Goal: Check status: Check status

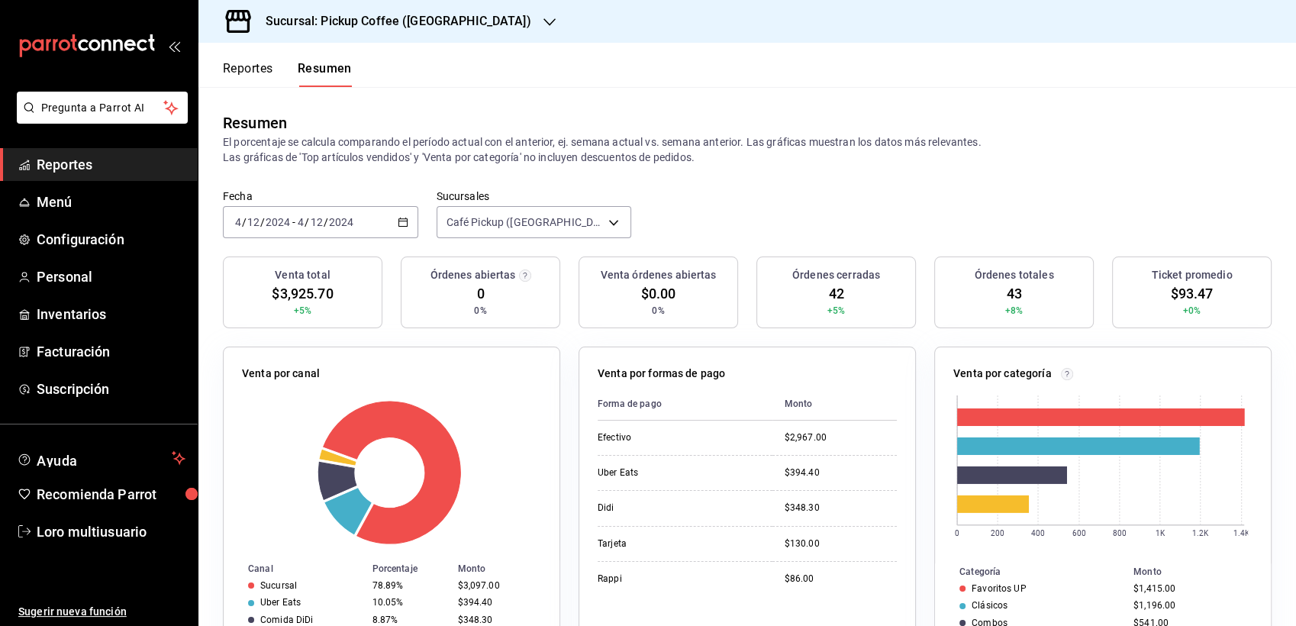
click at [397, 32] on div "Sucursal: Pickup Coffee ([GEOGRAPHIC_DATA])" at bounding box center [386, 21] width 351 height 43
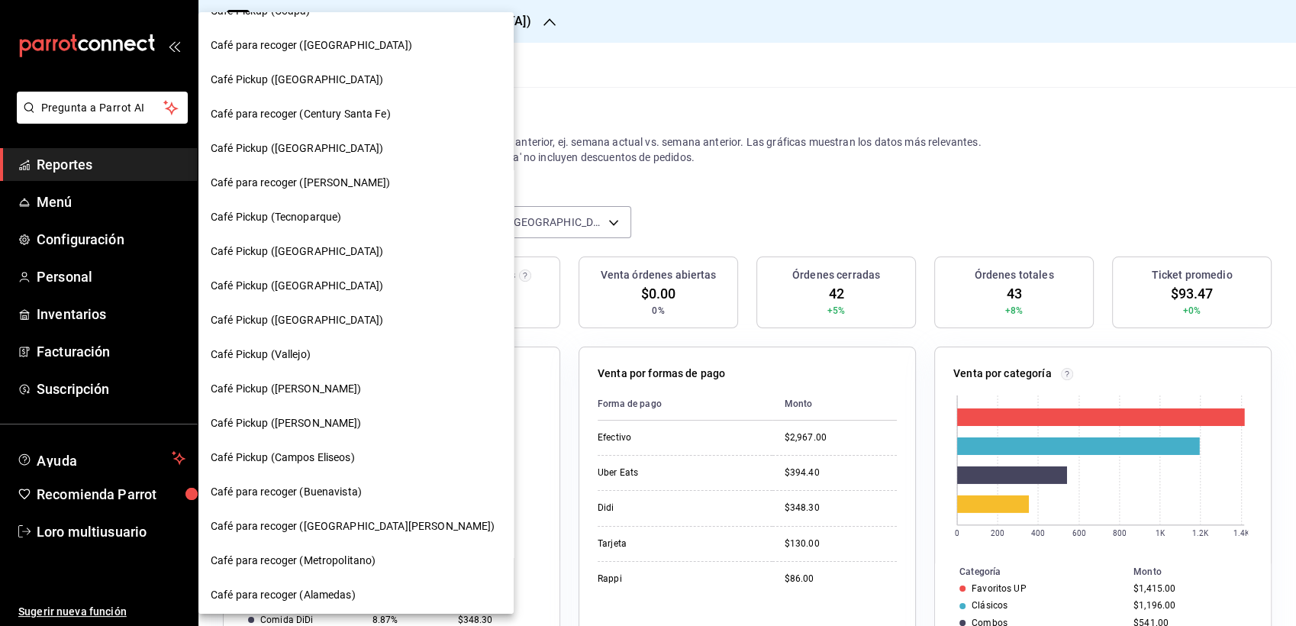
scroll to position [715, 0]
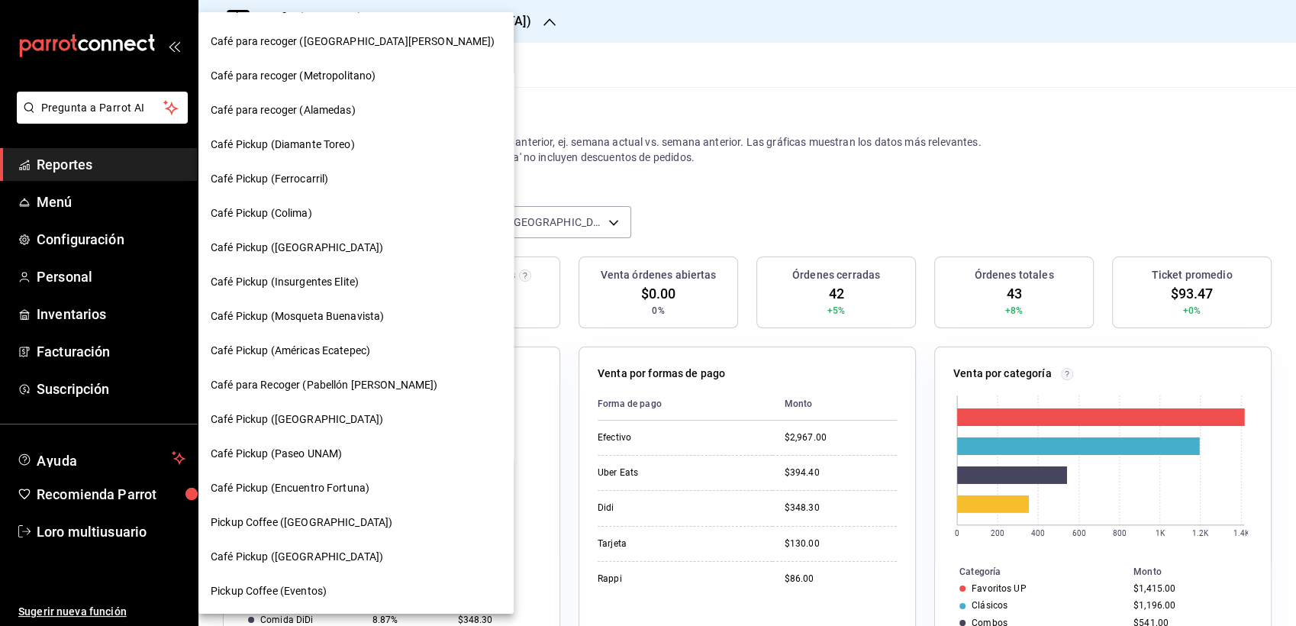
click at [281, 208] on span "Café Pickup (Colima)" at bounding box center [262, 213] width 102 height 16
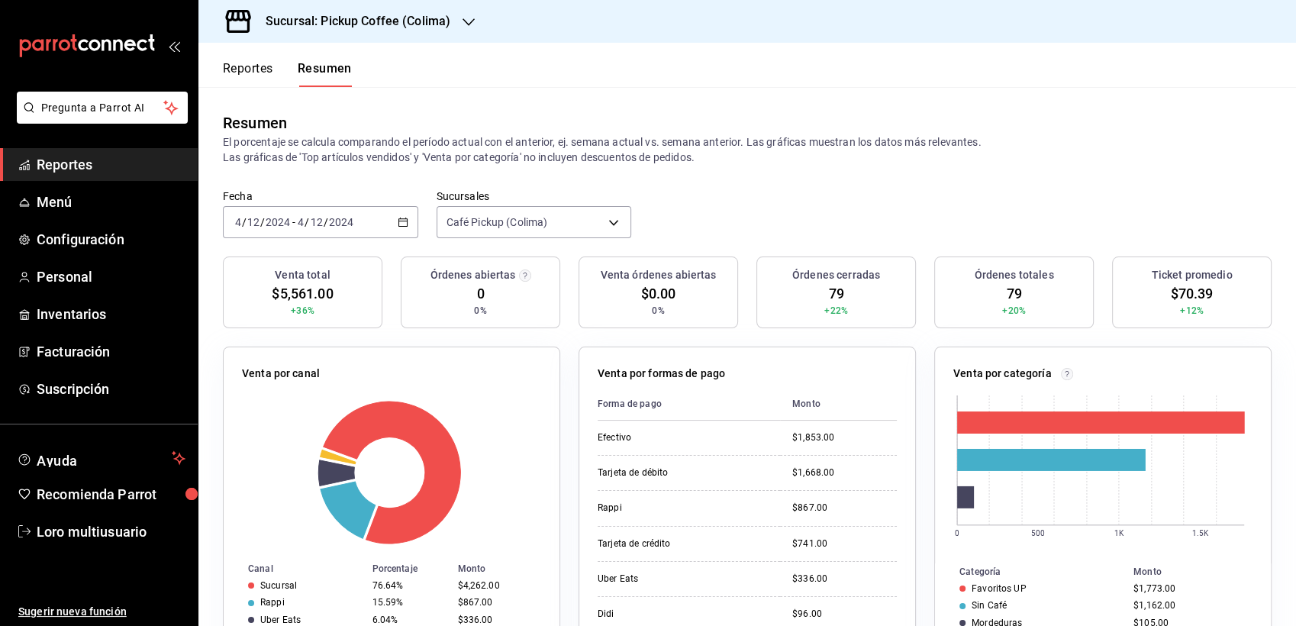
click at [330, 234] on div "[DATE] [DATE] - [DATE] [DATE]" at bounding box center [320, 222] width 195 height 32
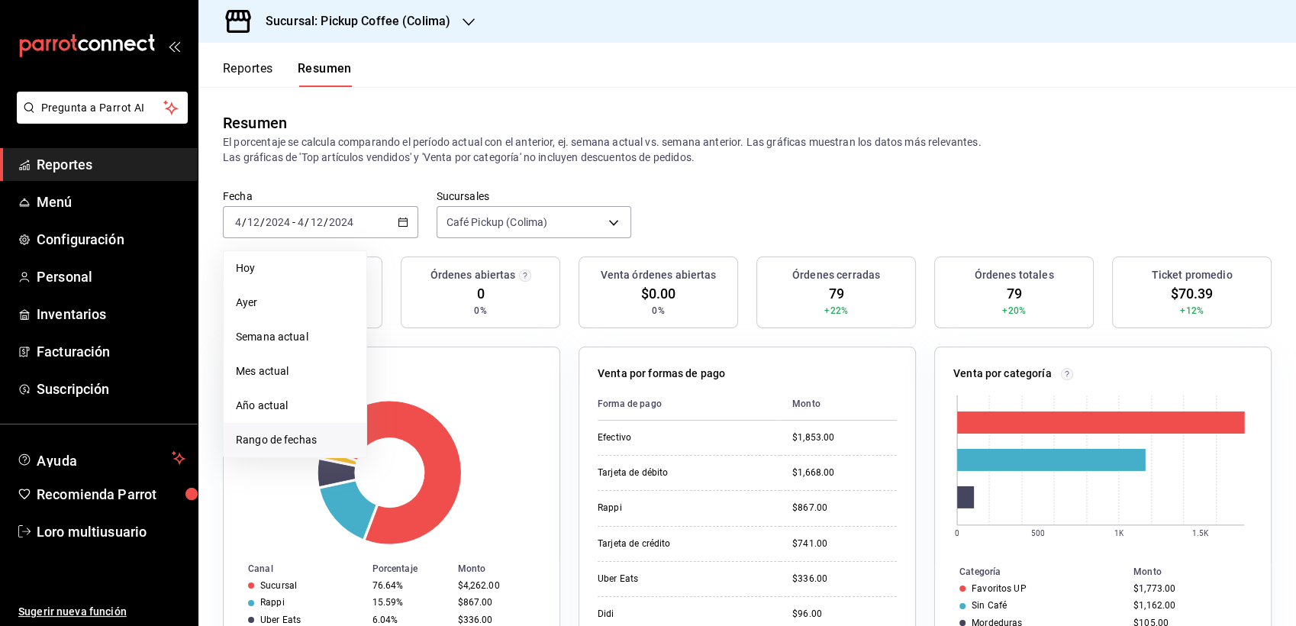
click at [288, 440] on span "Rango de fechas" at bounding box center [295, 440] width 118 height 16
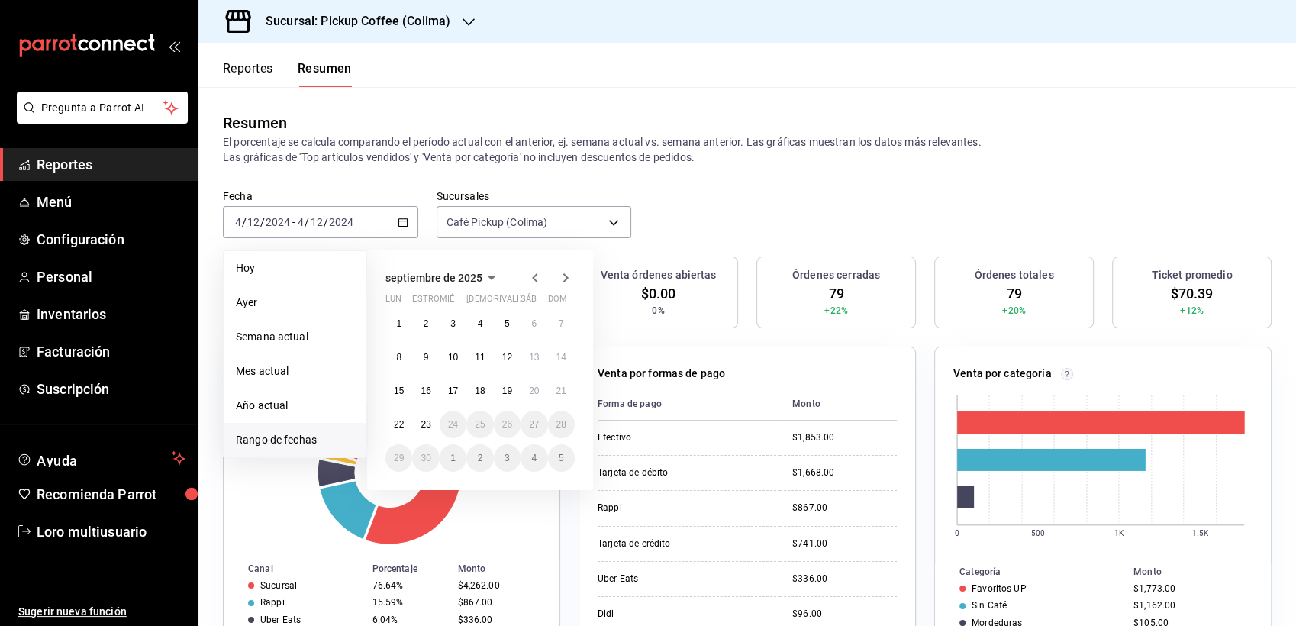
click at [456, 275] on span "septiembre de 2025" at bounding box center [433, 278] width 97 height 12
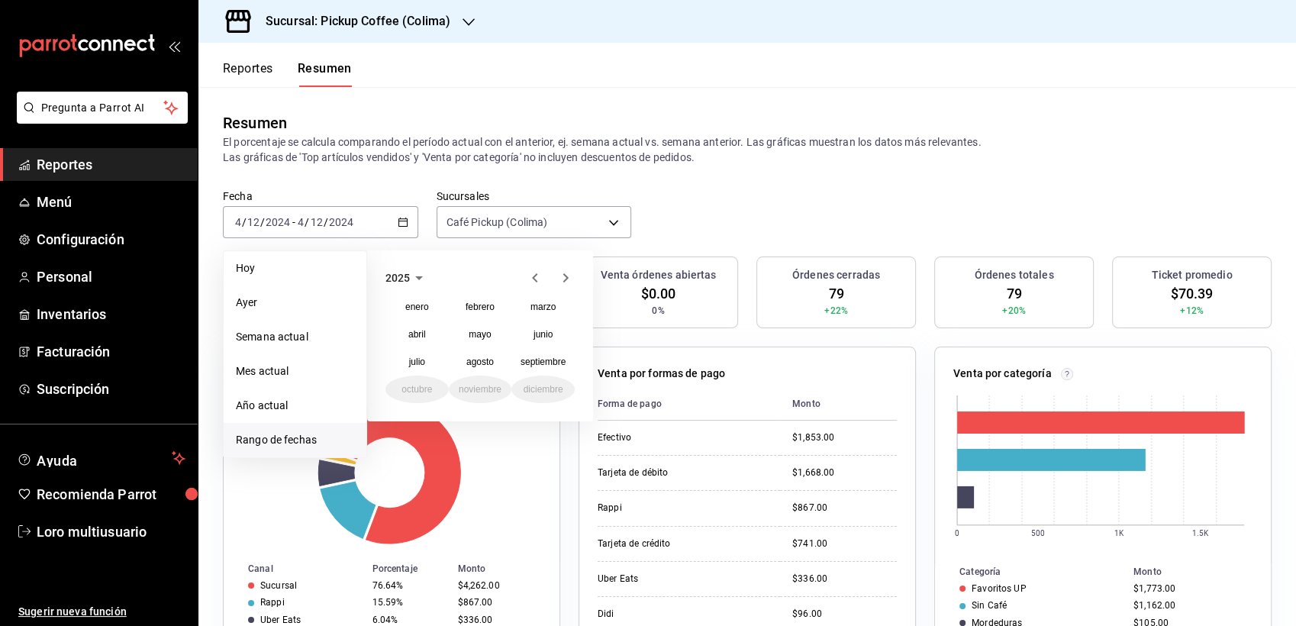
click at [420, 279] on icon "button" at bounding box center [419, 278] width 18 height 18
click at [430, 333] on button "2024" at bounding box center [416, 334] width 63 height 27
click at [535, 388] on abbr "diciembre" at bounding box center [544, 389] width 40 height 11
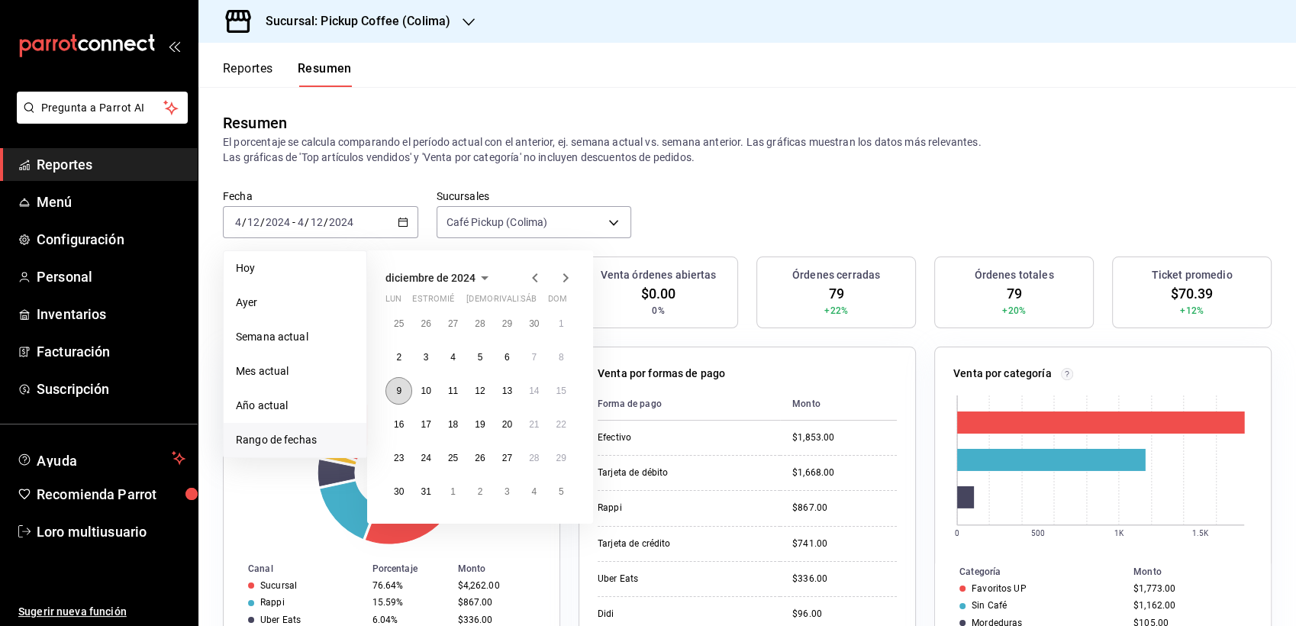
click at [397, 384] on button "9" at bounding box center [398, 390] width 27 height 27
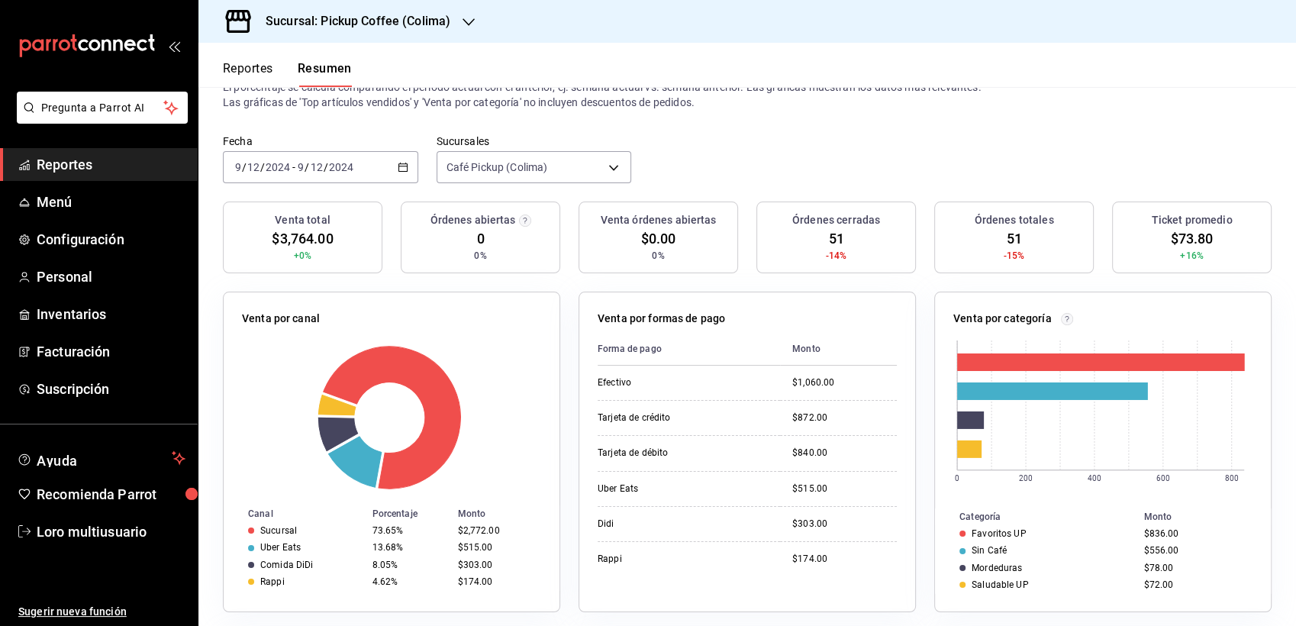
scroll to position [85, 0]
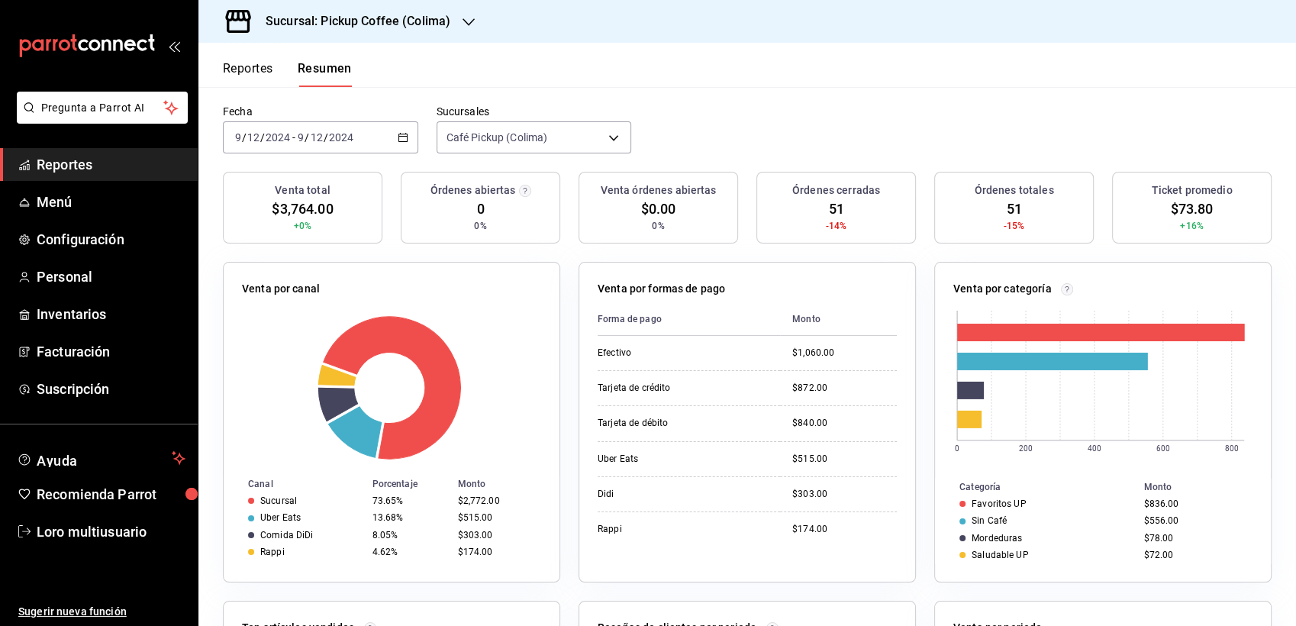
click at [392, 134] on div "[DATE] [DATE] - [DATE] [DATE]" at bounding box center [320, 137] width 195 height 32
click at [383, 30] on h3 "Sucursal: Pickup Coffee (Colima)" at bounding box center [351, 21] width 197 height 18
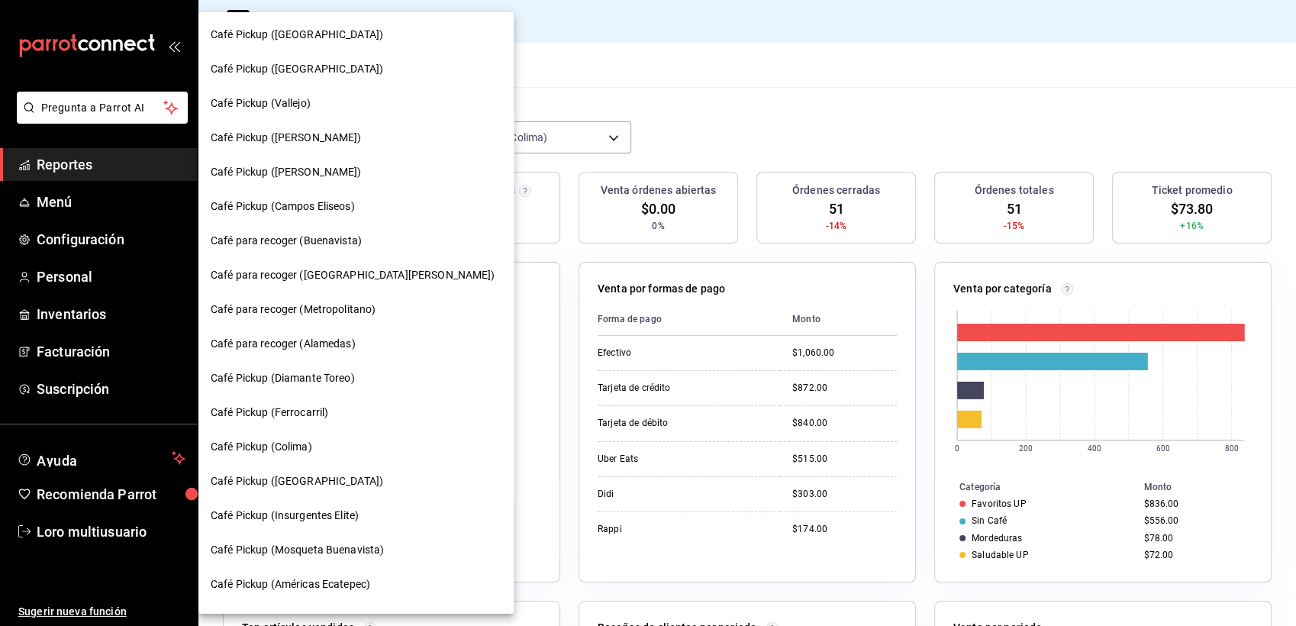
scroll to position [497, 0]
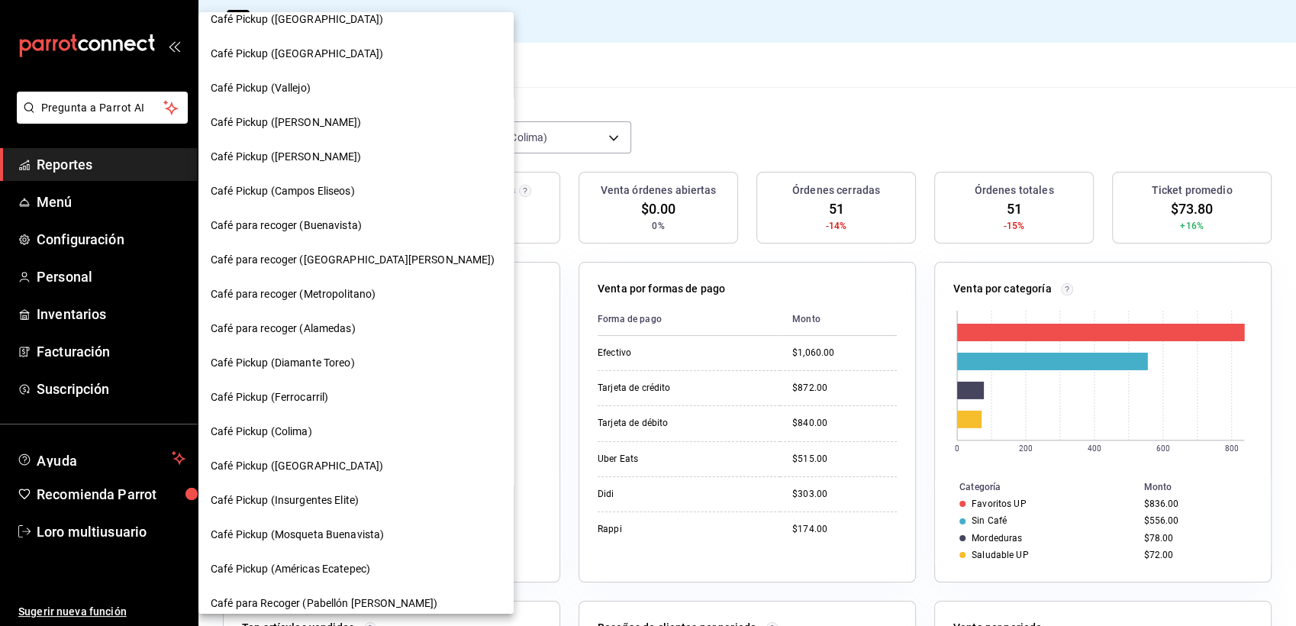
click at [319, 201] on div "Café Pickup (Campos Eliseos)" at bounding box center [355, 191] width 315 height 34
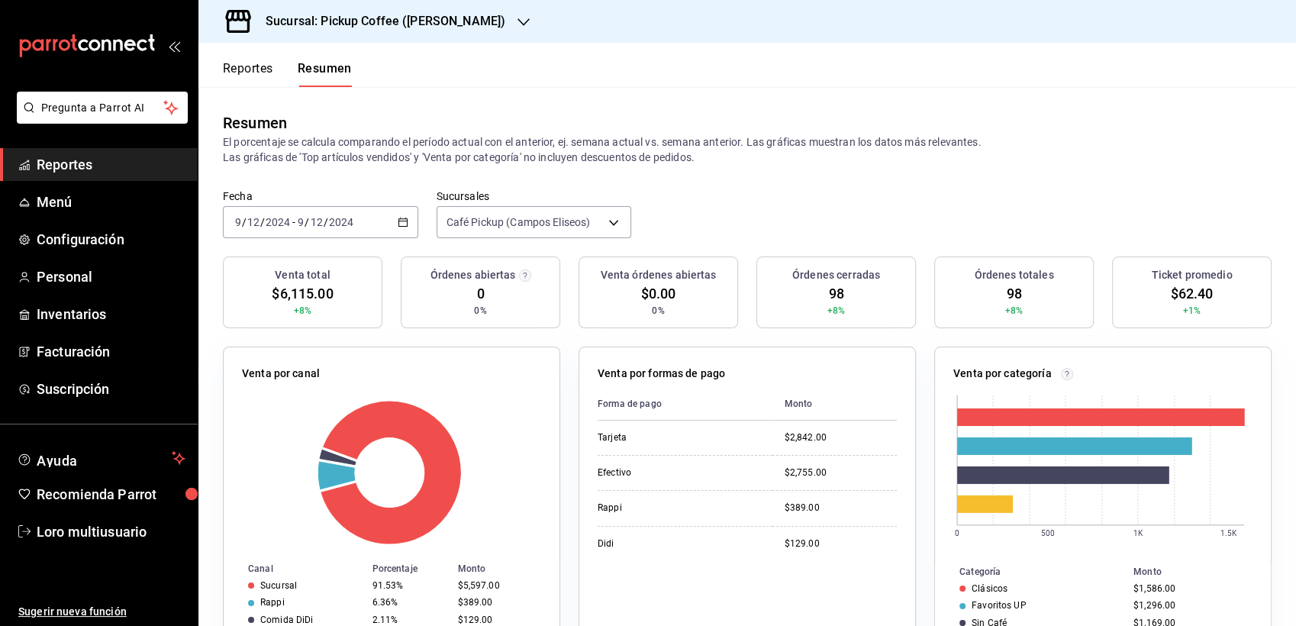
click at [323, 208] on div "[DATE] [DATE] - [DATE] [DATE]" at bounding box center [320, 222] width 195 height 32
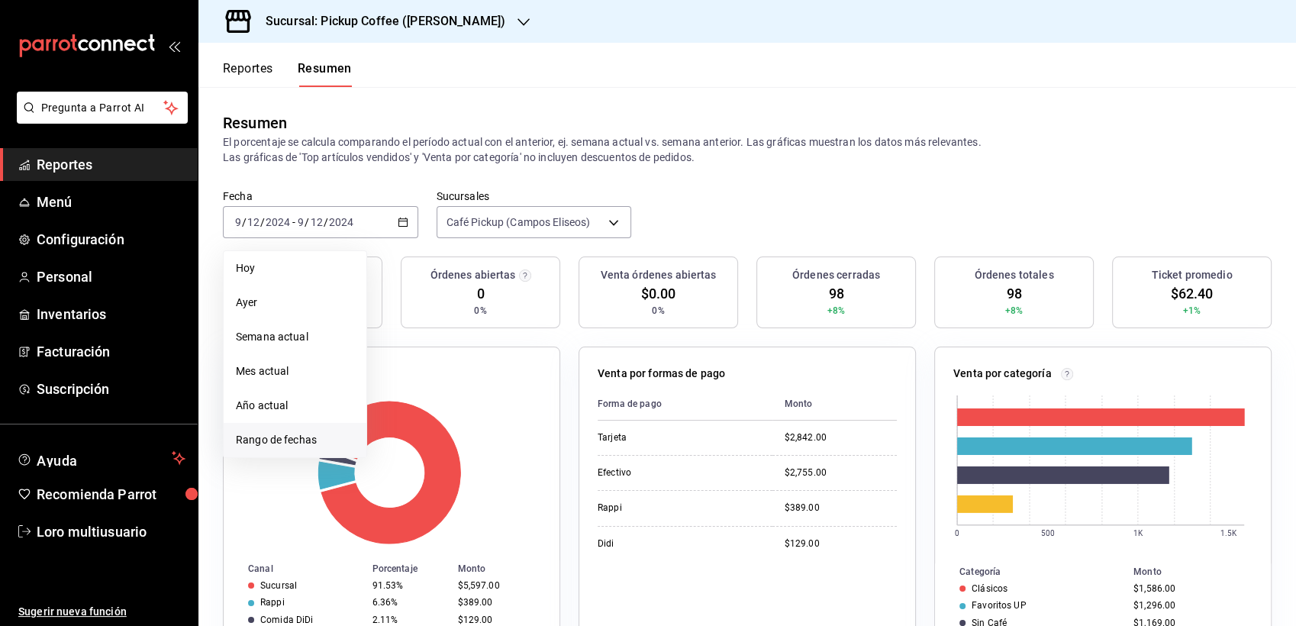
click at [287, 441] on span "Rango de fechas" at bounding box center [295, 440] width 118 height 16
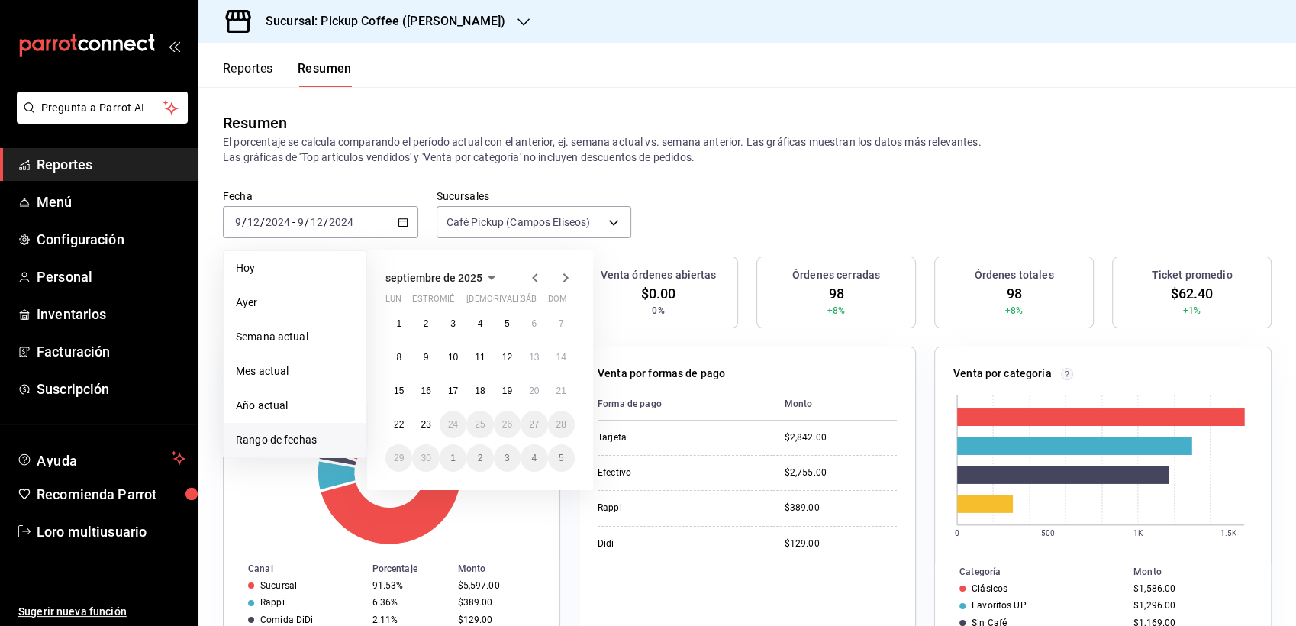
click at [482, 276] on icon "button" at bounding box center [491, 278] width 18 height 18
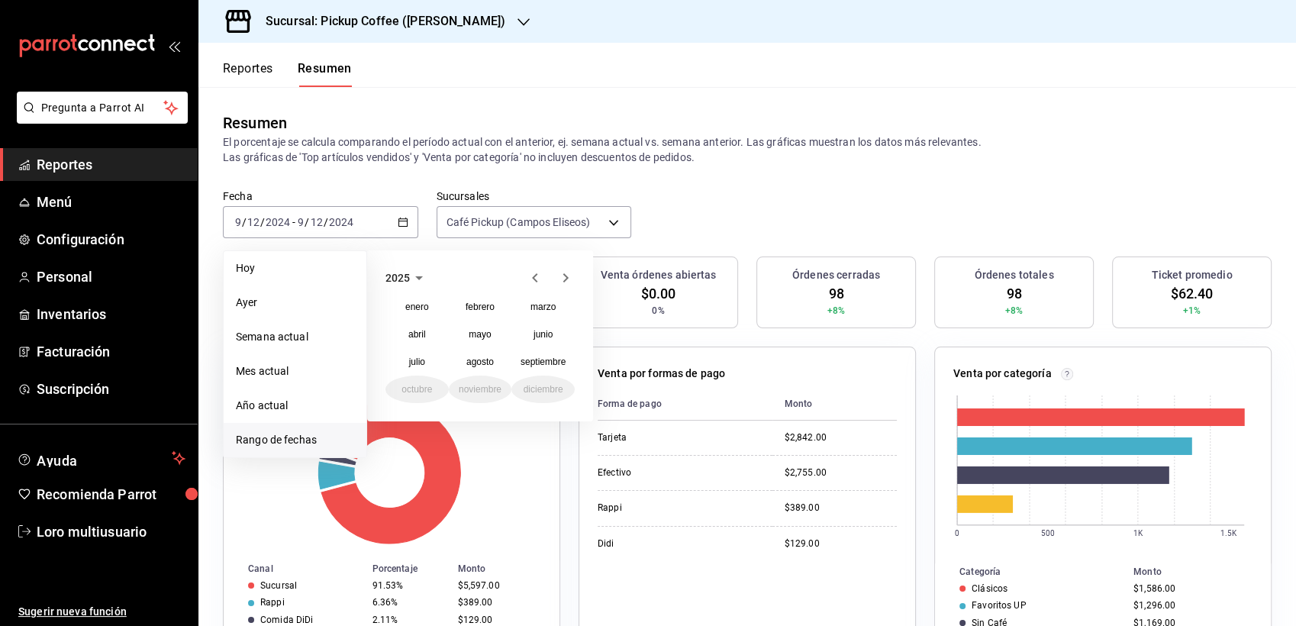
click at [530, 282] on icon "button" at bounding box center [535, 278] width 18 height 18
click at [543, 385] on abbr "diciembre" at bounding box center [544, 389] width 40 height 11
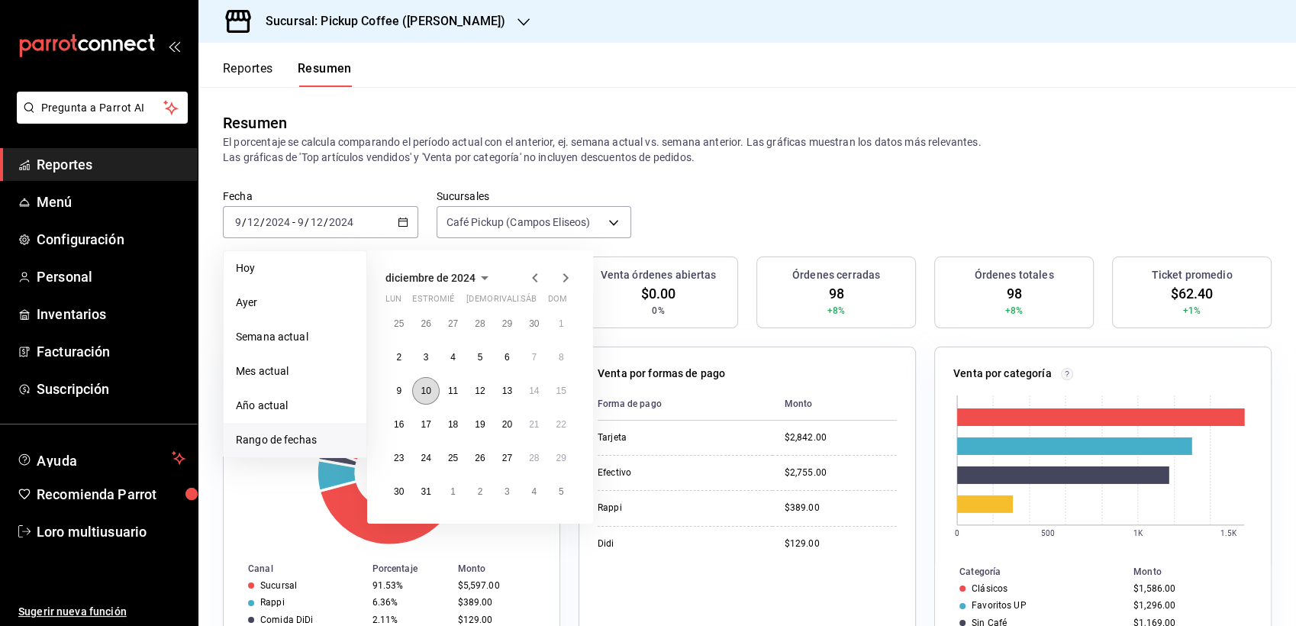
click at [427, 385] on abbr "10" at bounding box center [426, 390] width 10 height 11
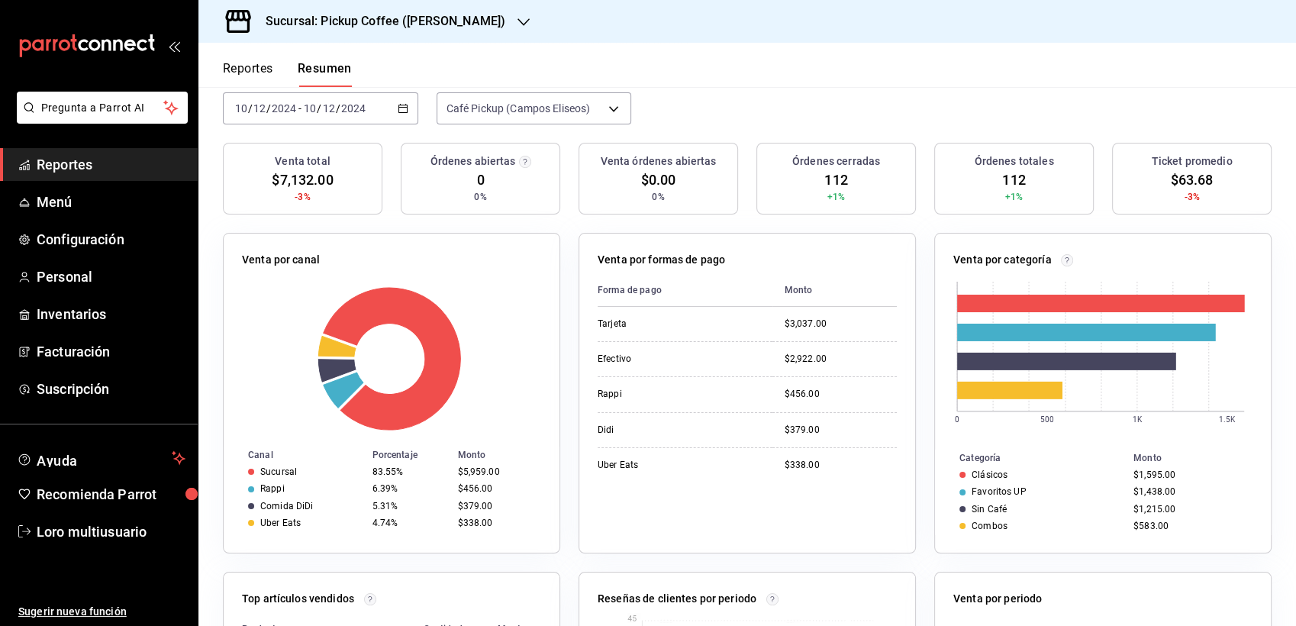
scroll to position [85, 0]
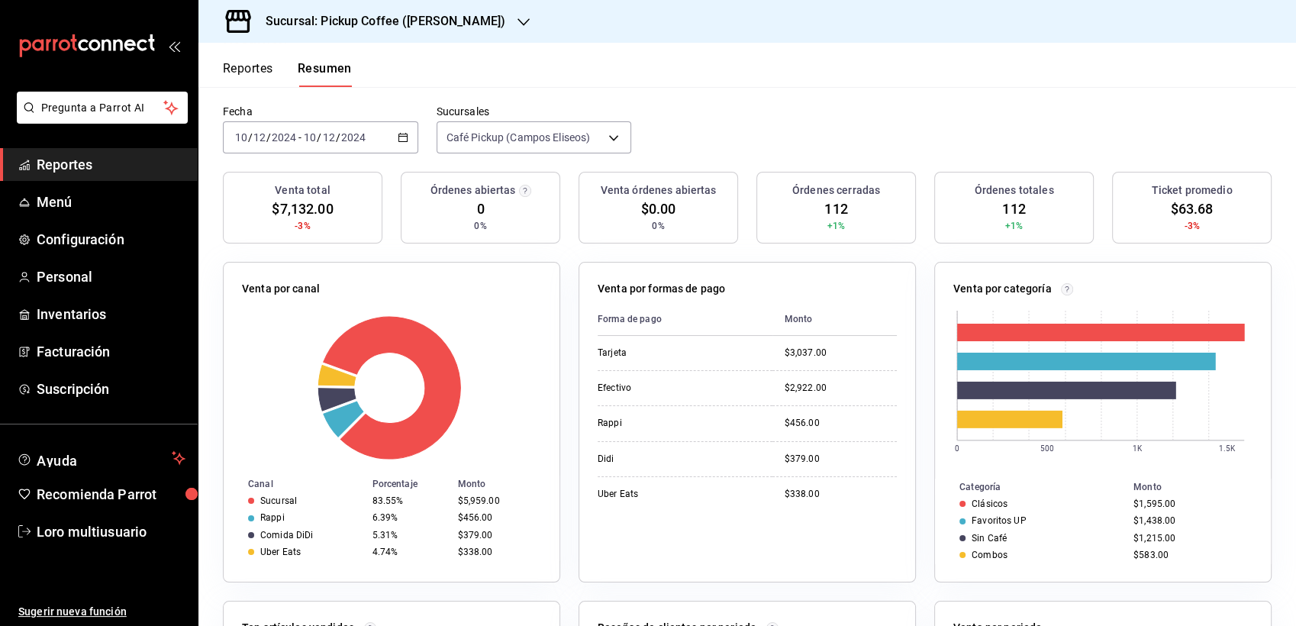
click at [507, 21] on div "Sucursal: Pickup Coffee ([PERSON_NAME])" at bounding box center [373, 21] width 325 height 43
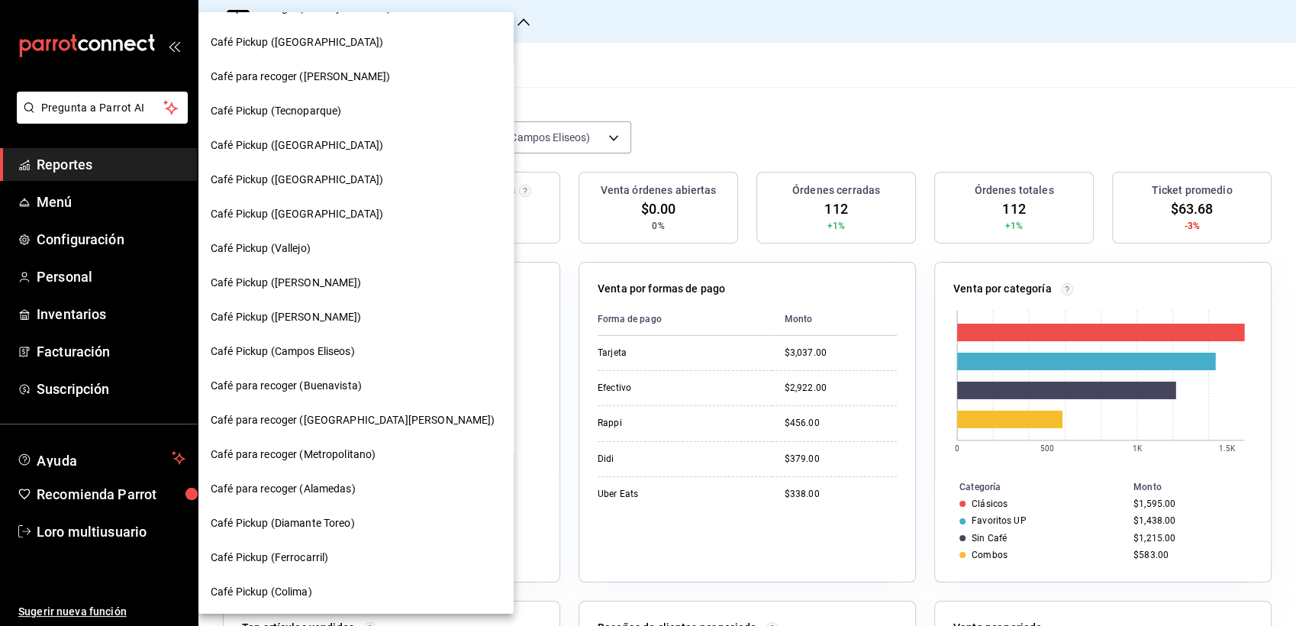
scroll to position [340, 0]
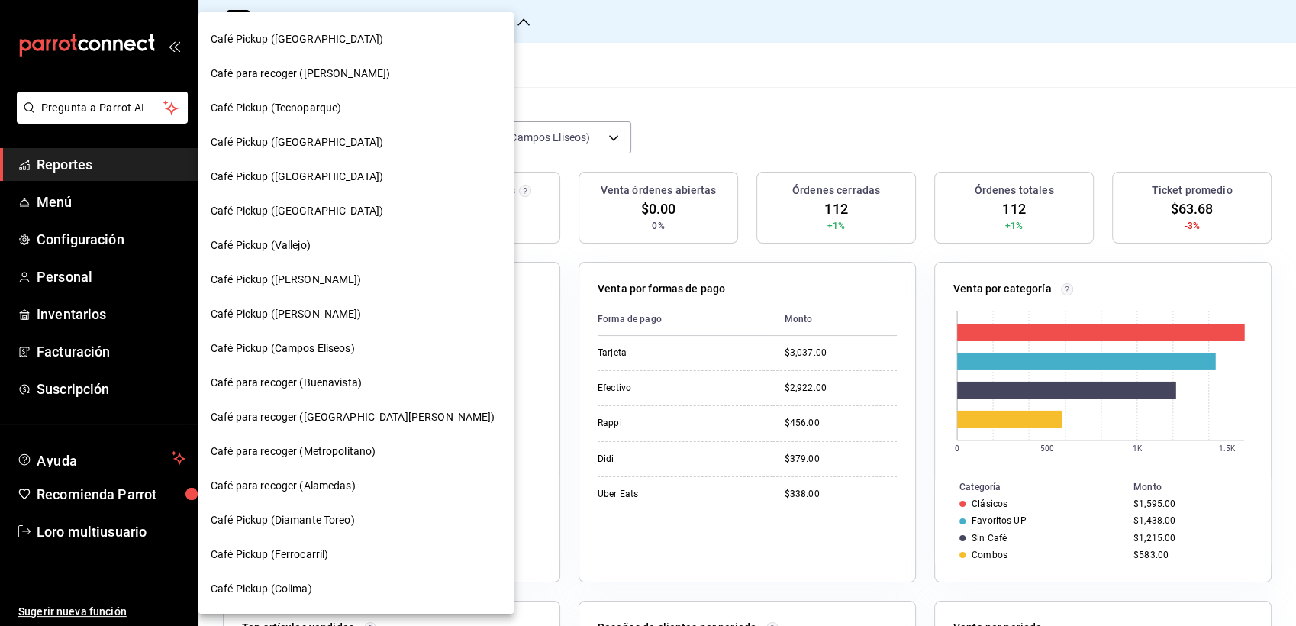
click at [251, 390] on span "Café para recoger (Buenavista)" at bounding box center [286, 383] width 151 height 16
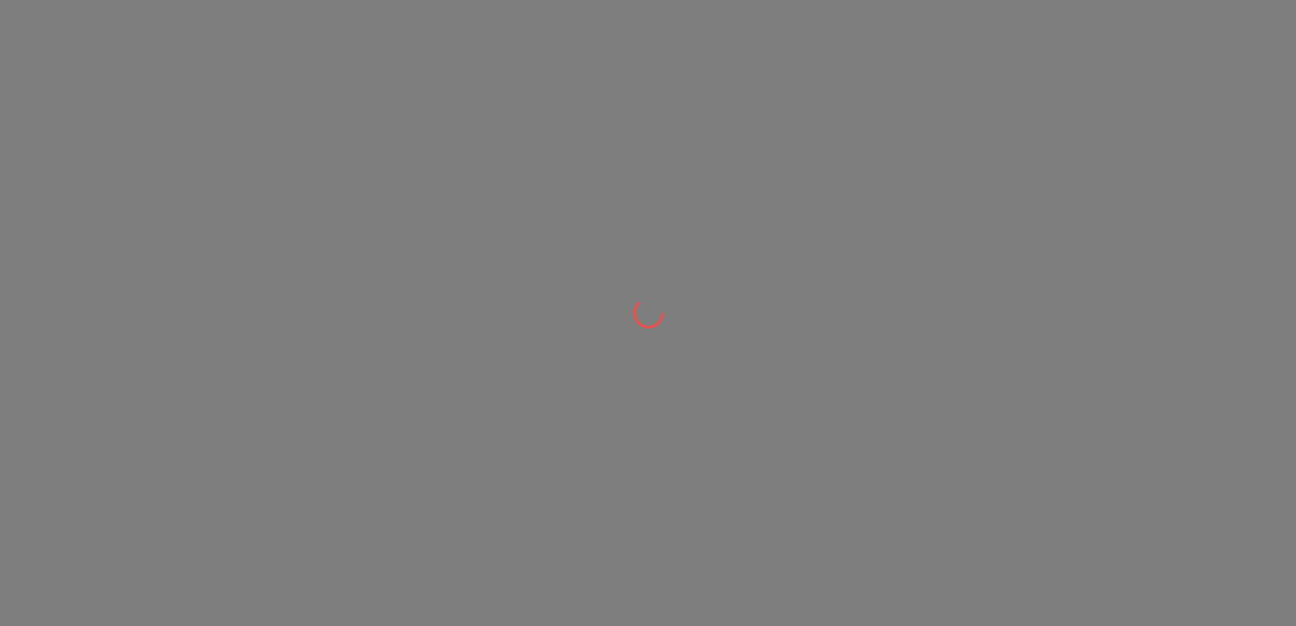
click at [251, 390] on div at bounding box center [648, 313] width 1296 height 626
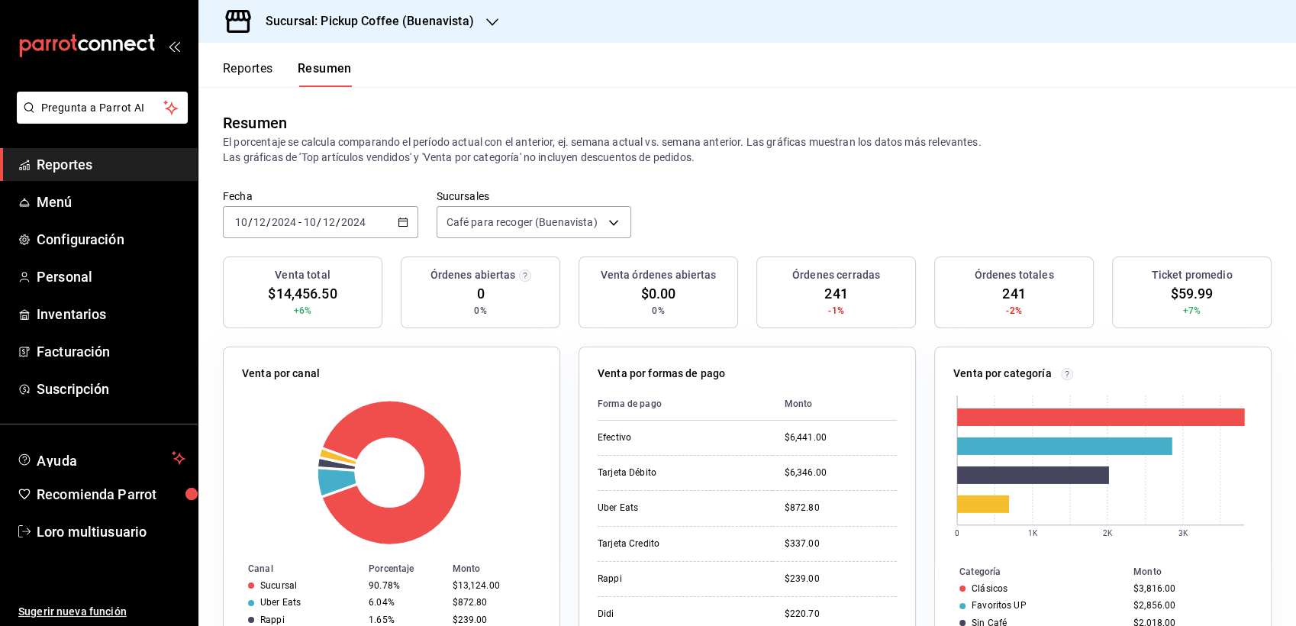
click at [361, 230] on div "[DATE] [DATE] - [DATE] [DATE]" at bounding box center [320, 222] width 195 height 32
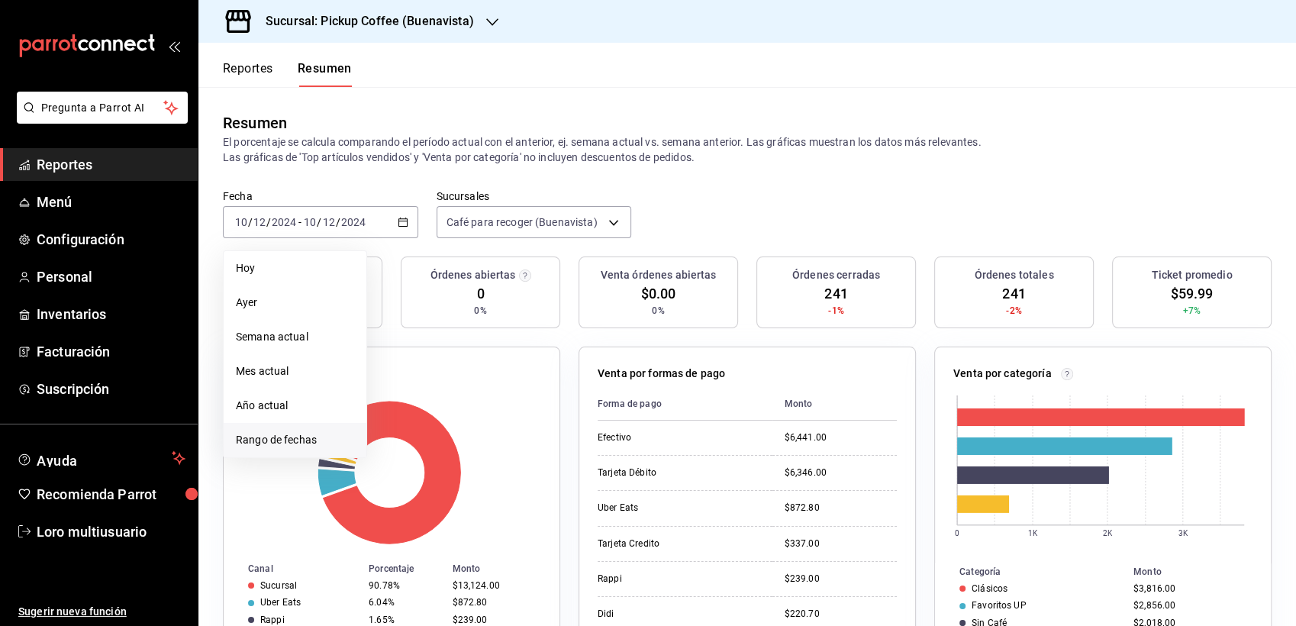
click at [285, 439] on span "Rango de fechas" at bounding box center [295, 440] width 118 height 16
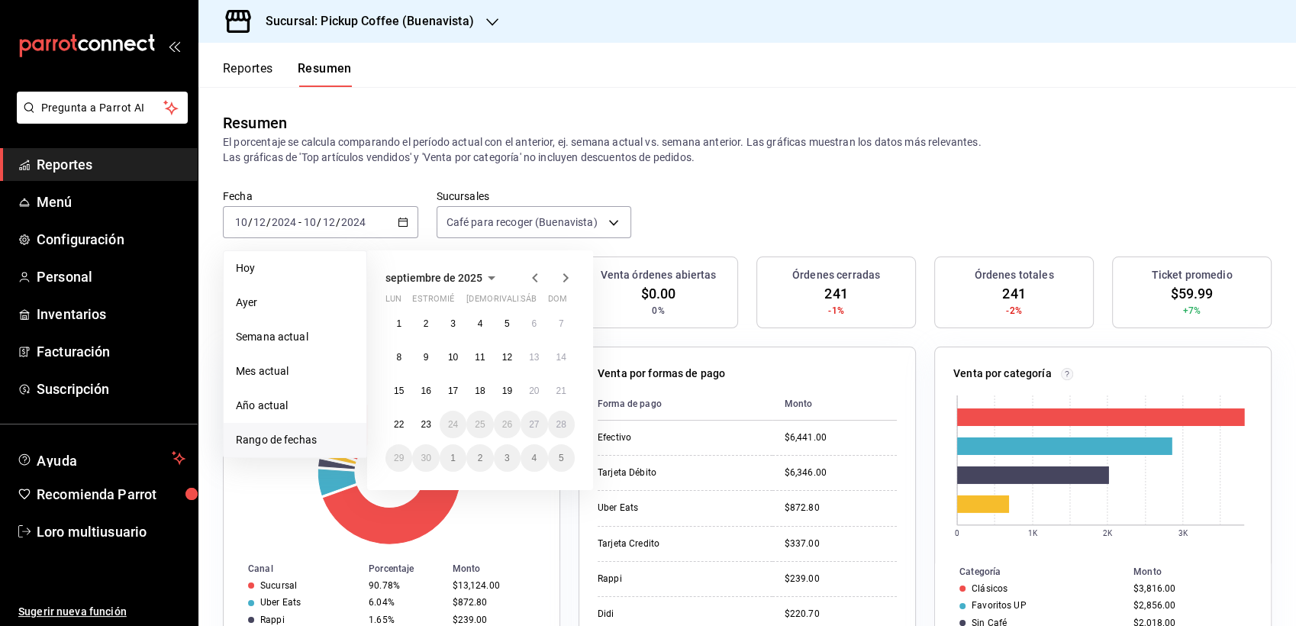
click at [484, 277] on icon "button" at bounding box center [491, 278] width 18 height 18
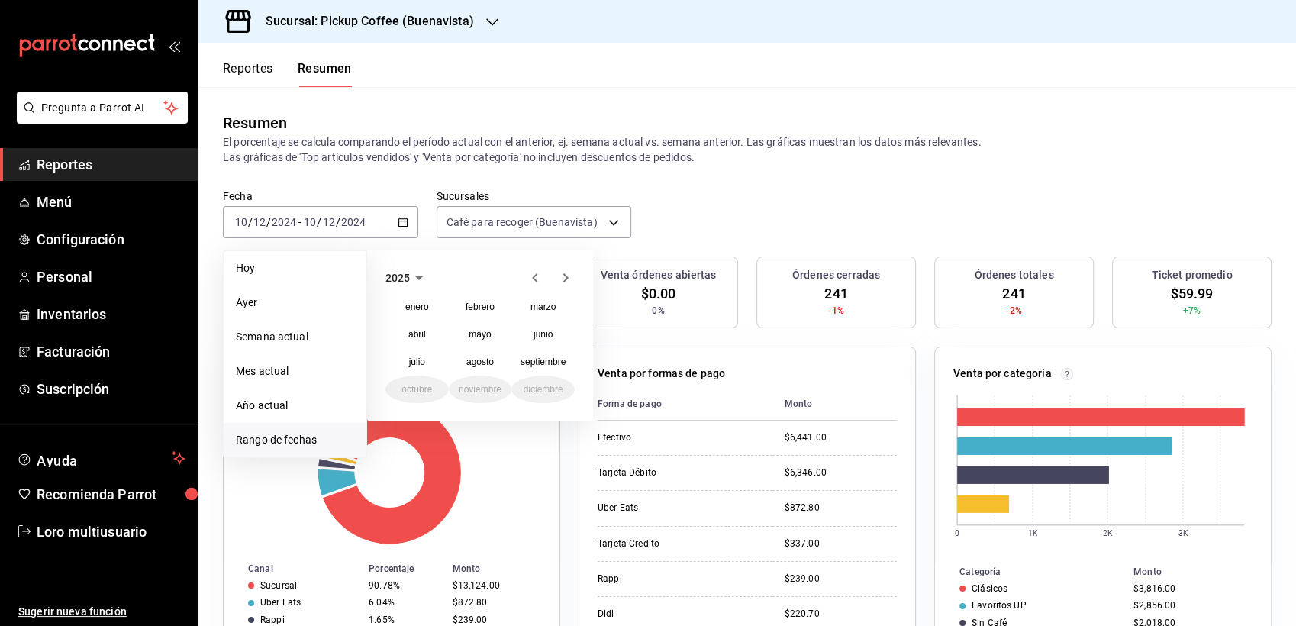
click at [537, 281] on icon "button" at bounding box center [534, 277] width 5 height 9
click at [543, 404] on div "[DATE] febrero marzo [PERSON_NAME] [PERSON_NAME] septiembre octubre noviembre d…" at bounding box center [480, 335] width 226 height 171
drag, startPoint x: 540, startPoint y: 399, endPoint x: 530, endPoint y: 389, distance: 13.5
click at [530, 389] on abbr "diciembre" at bounding box center [544, 389] width 40 height 11
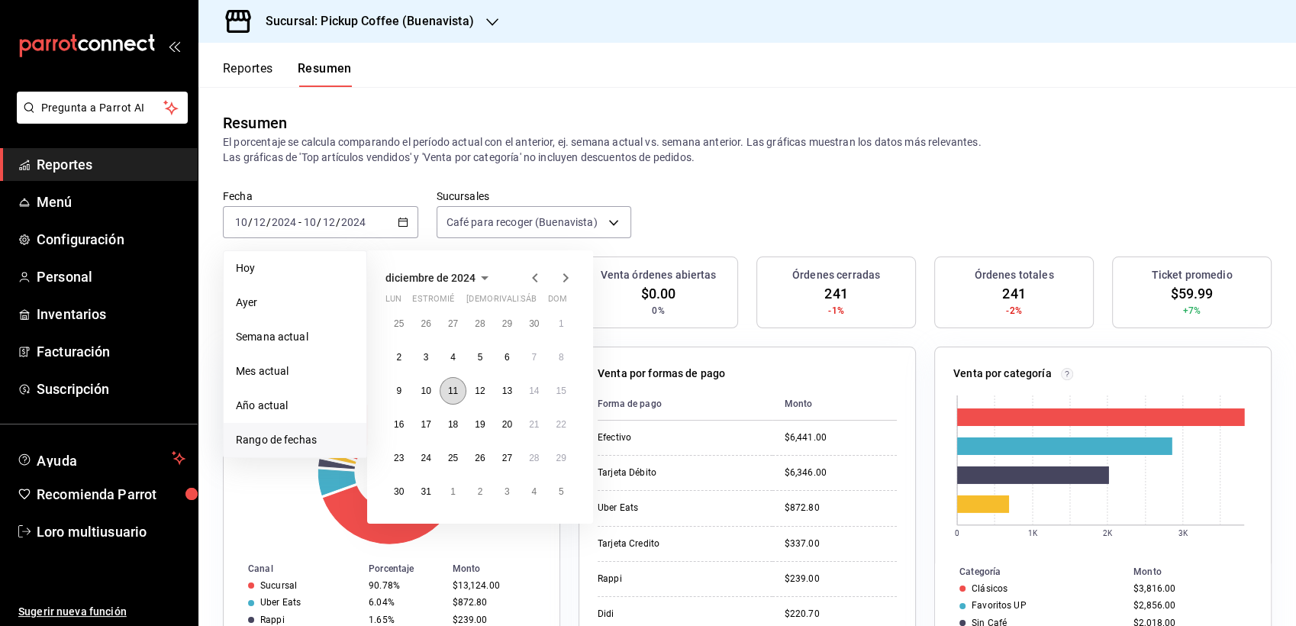
click at [456, 390] on abbr "11" at bounding box center [453, 390] width 10 height 11
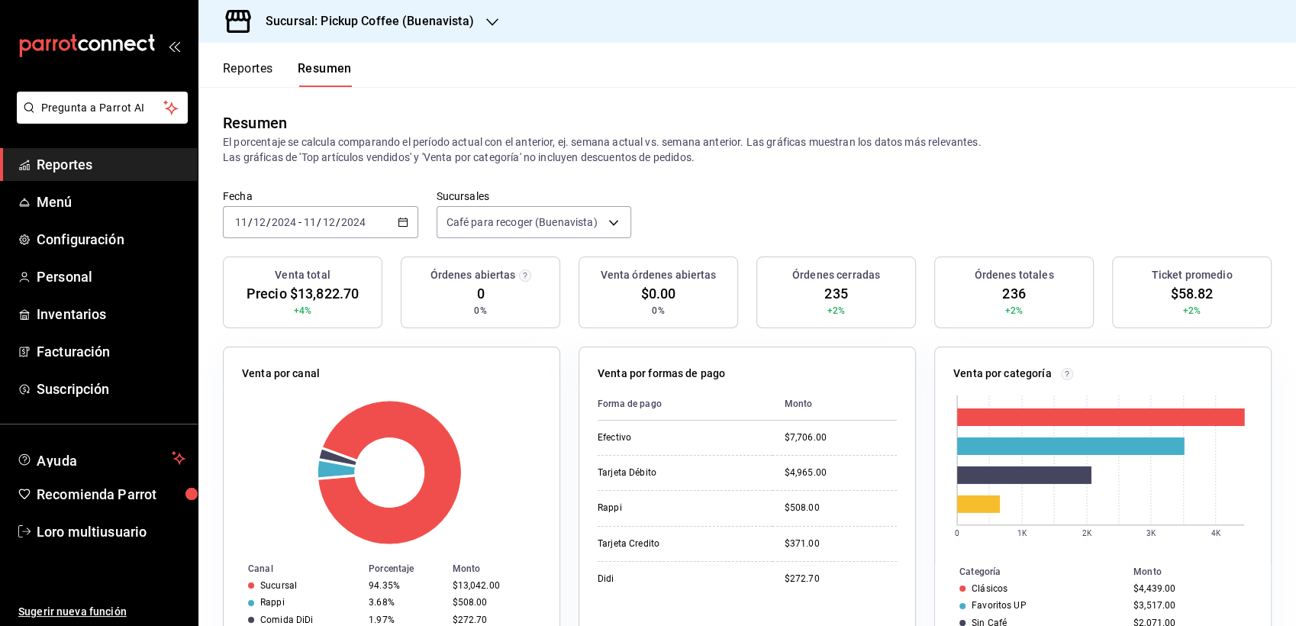
click at [338, 15] on h3 "Sucursal: Pickup Coffee (Buenavista)" at bounding box center [363, 21] width 221 height 18
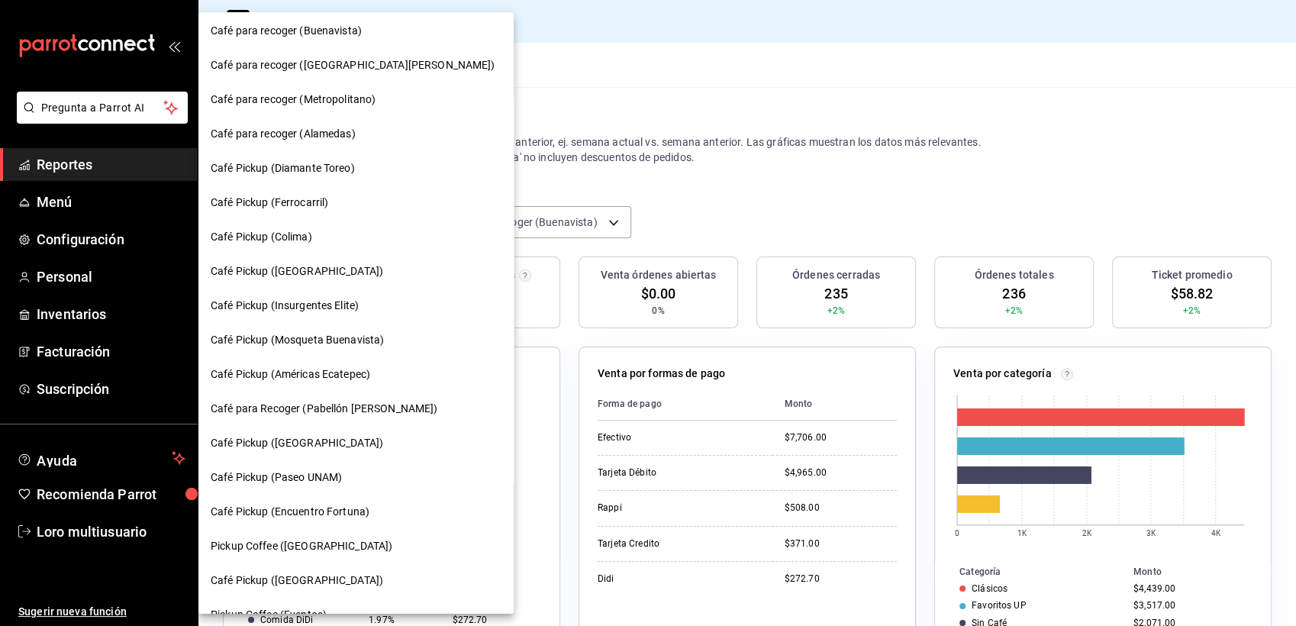
scroll to position [715, 0]
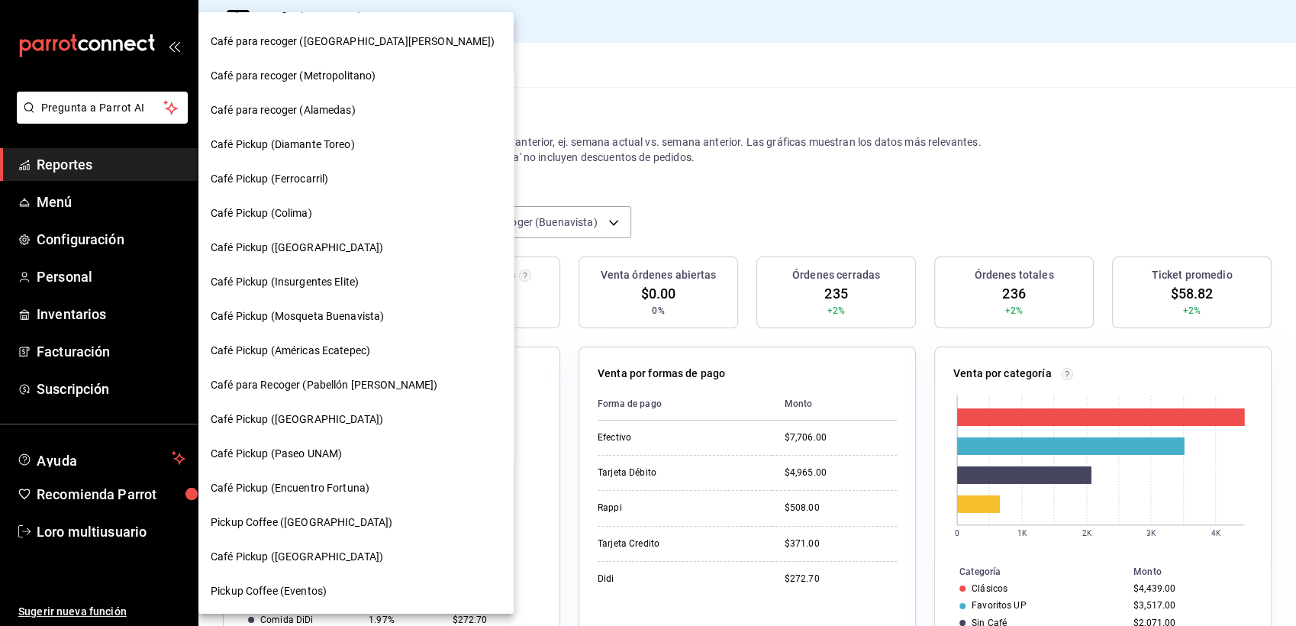
click at [259, 211] on span "Café Pickup (Colima)" at bounding box center [262, 213] width 102 height 16
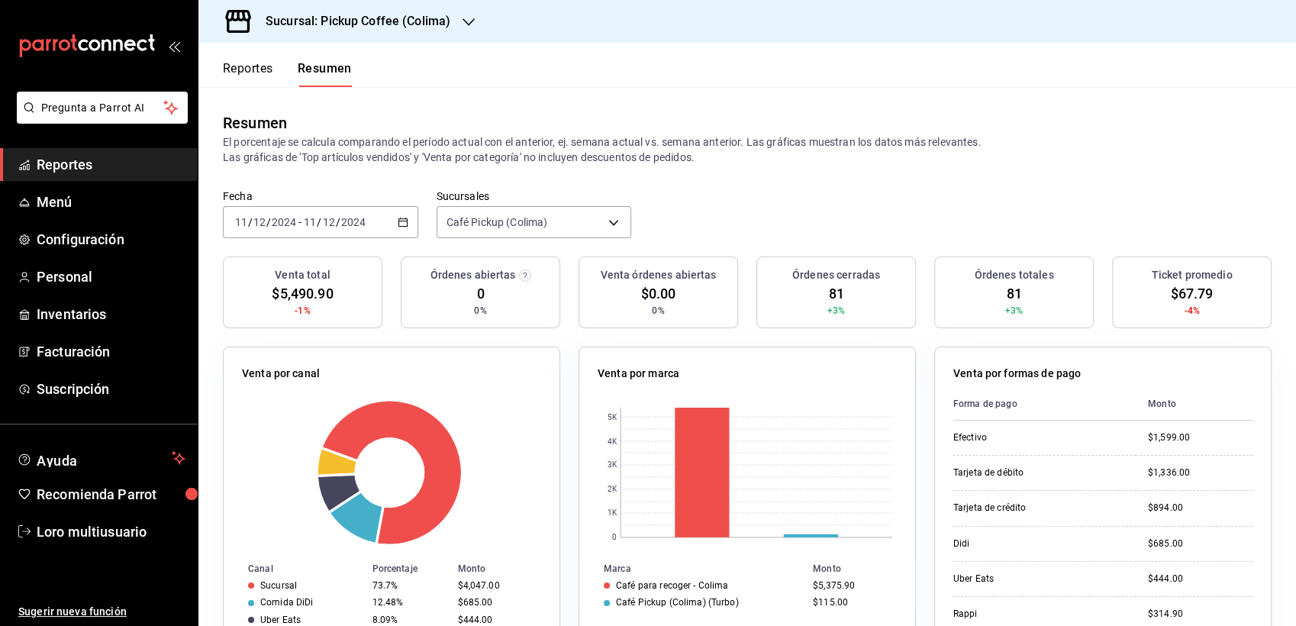
click at [328, 234] on div "[DATE] [DATE] - [DATE] [DATE]" at bounding box center [320, 222] width 195 height 32
click at [312, 226] on input "11" at bounding box center [310, 222] width 14 height 12
click at [329, 230] on div "[DATE] [DATE] - [DATE] [DATE]" at bounding box center [320, 222] width 195 height 32
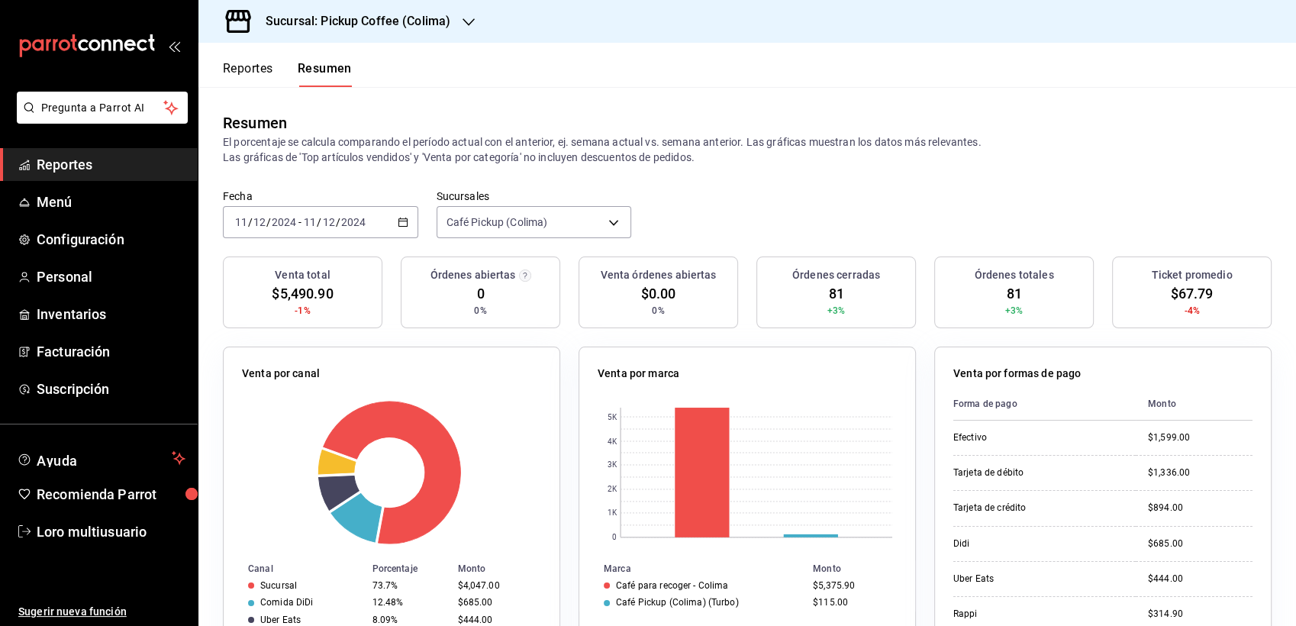
click at [329, 230] on div "[DATE] [DATE] - [DATE] [DATE]" at bounding box center [320, 222] width 195 height 32
click at [297, 221] on div "[DATE] [DATE]" at bounding box center [266, 222] width 66 height 12
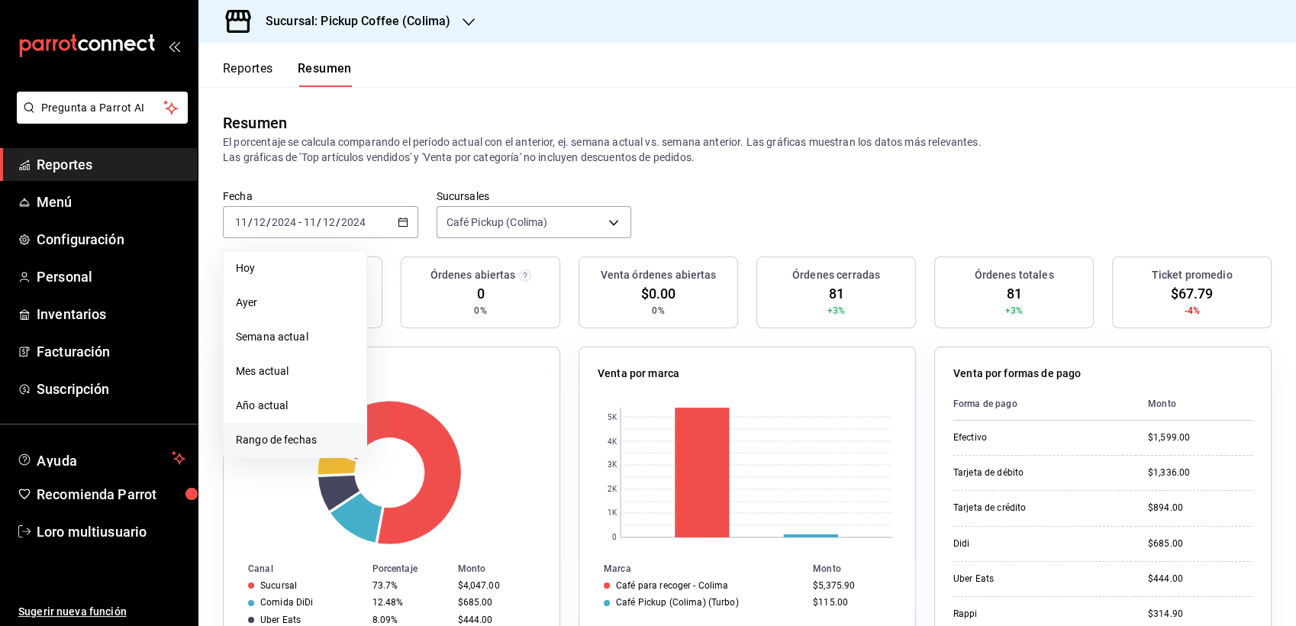
click at [288, 440] on span "Rango de fechas" at bounding box center [295, 440] width 118 height 16
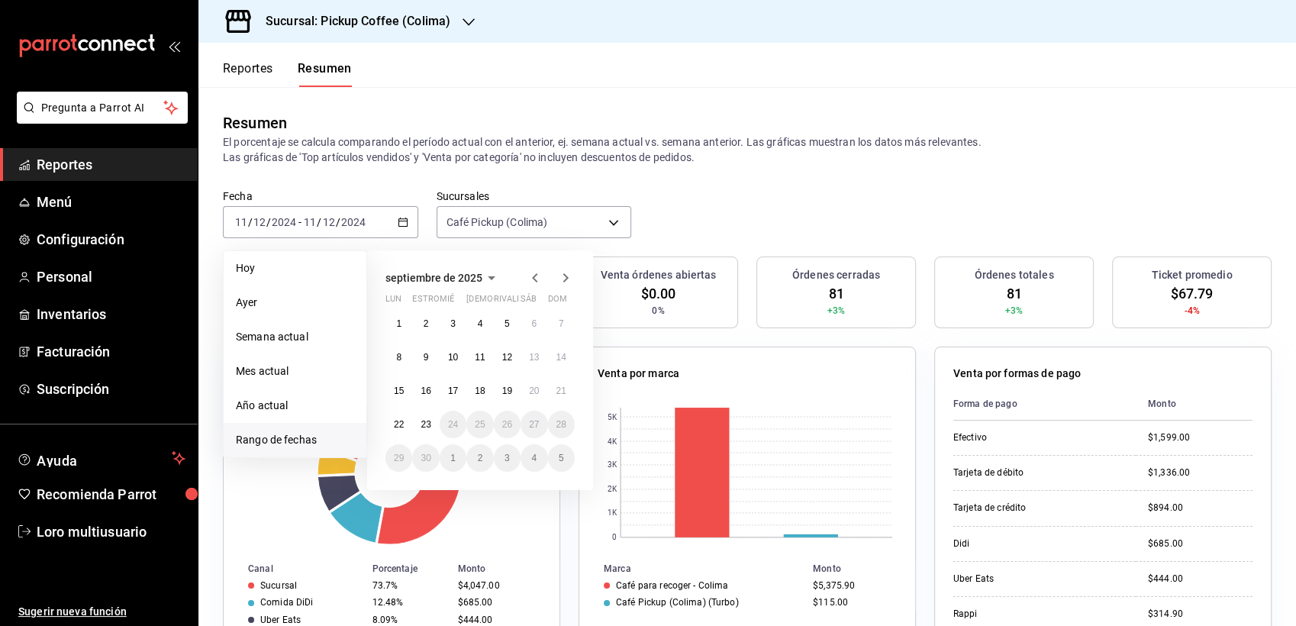
click at [476, 277] on span "septiembre de 2025" at bounding box center [433, 278] width 97 height 12
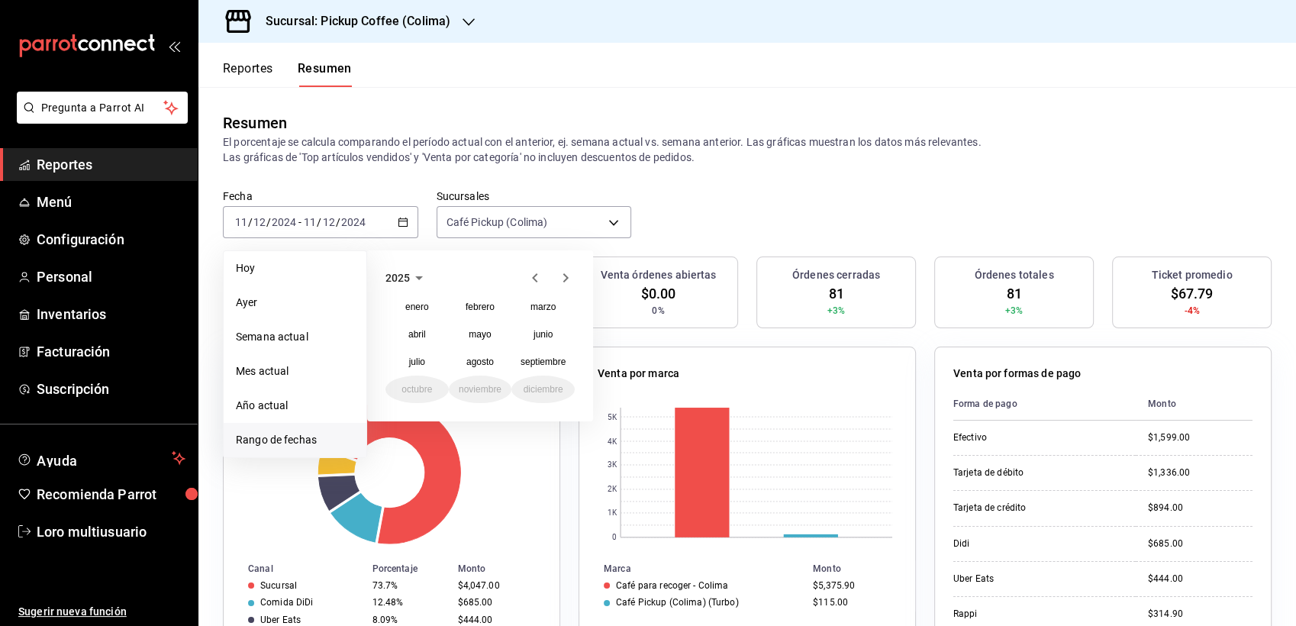
click at [530, 274] on icon "button" at bounding box center [535, 278] width 18 height 18
drag, startPoint x: 528, startPoint y: 389, endPoint x: 530, endPoint y: 399, distance: 10.0
click at [530, 399] on button "diciembre" at bounding box center [542, 388] width 63 height 27
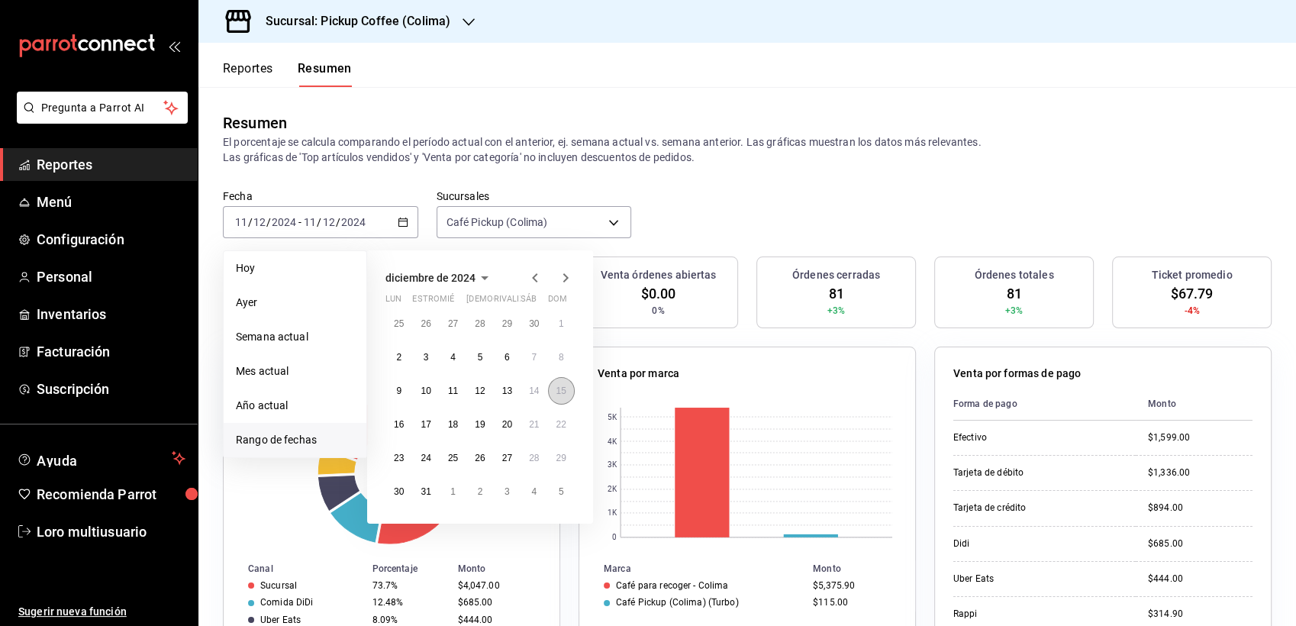
click at [563, 391] on abbr "15" at bounding box center [561, 390] width 10 height 11
